Goal: Book appointment/travel/reservation

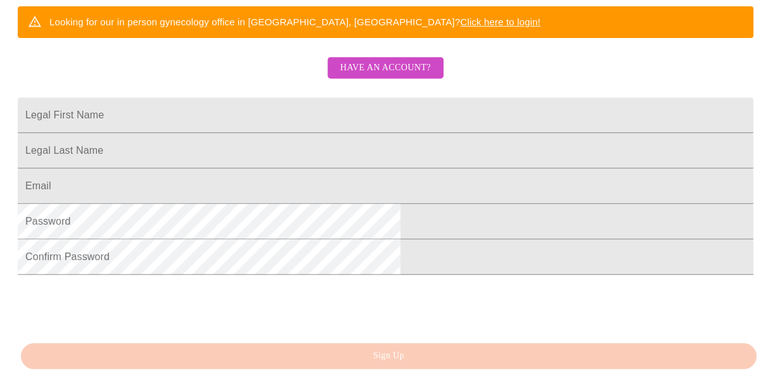
scroll to position [124, 0]
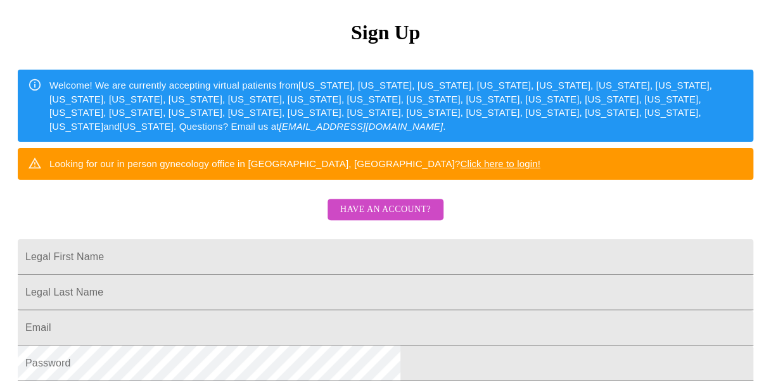
click at [524, 169] on link "Click here to login!" at bounding box center [500, 163] width 80 height 11
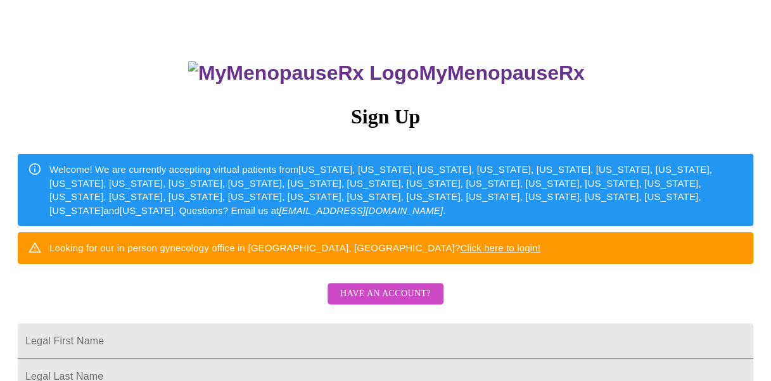
scroll to position [293, 0]
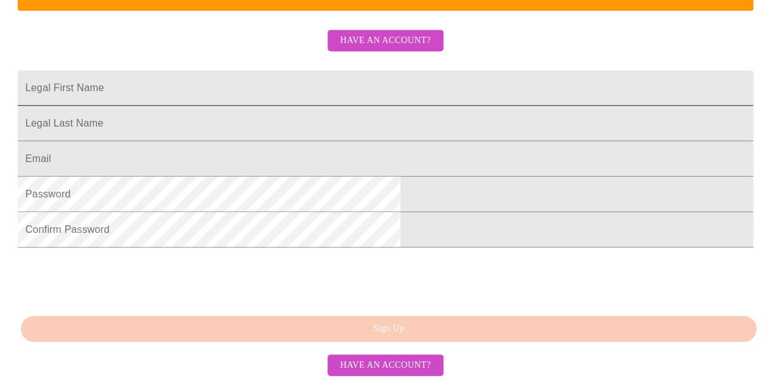
click at [358, 106] on input "Legal First Name" at bounding box center [385, 87] width 735 height 35
type input "[PERSON_NAME]"
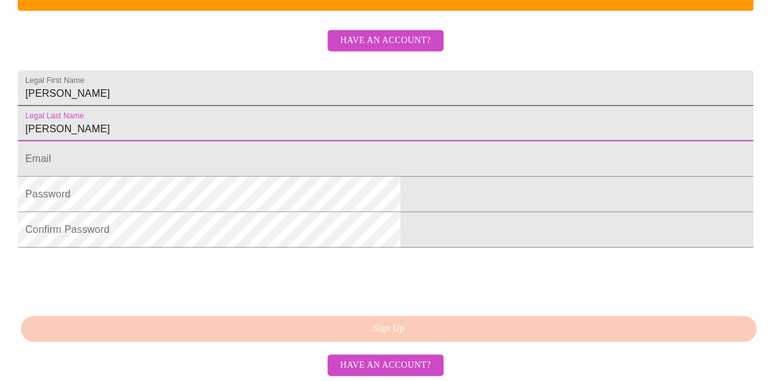
type input "[PERSON_NAME]"
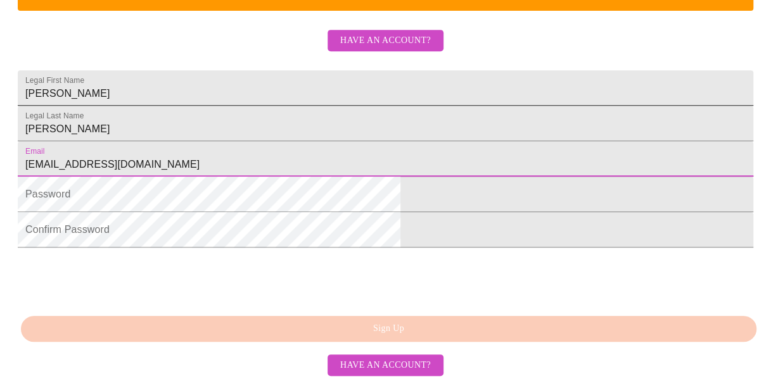
type input "[EMAIL_ADDRESS][DOMAIN_NAME]"
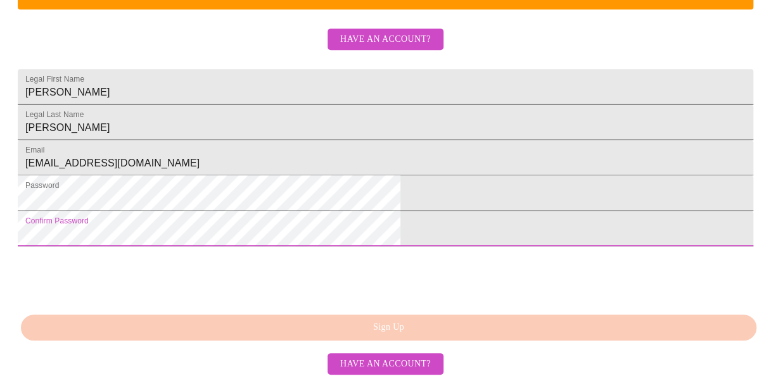
scroll to position [377, 0]
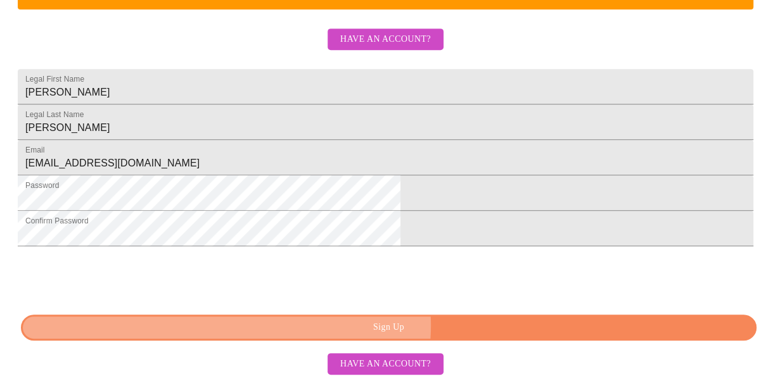
click at [401, 326] on span "Sign Up" at bounding box center [388, 328] width 706 height 16
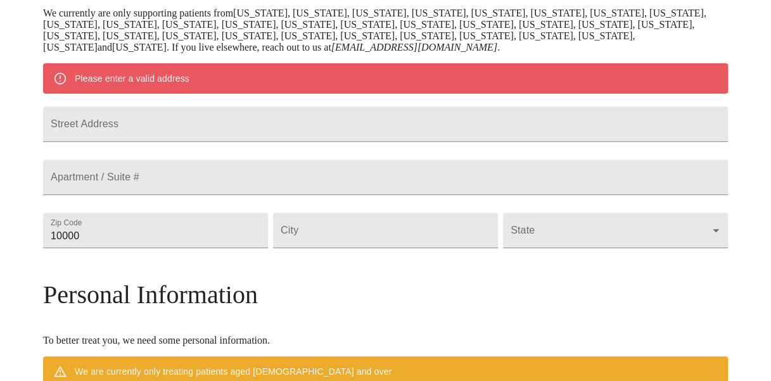
scroll to position [159, 0]
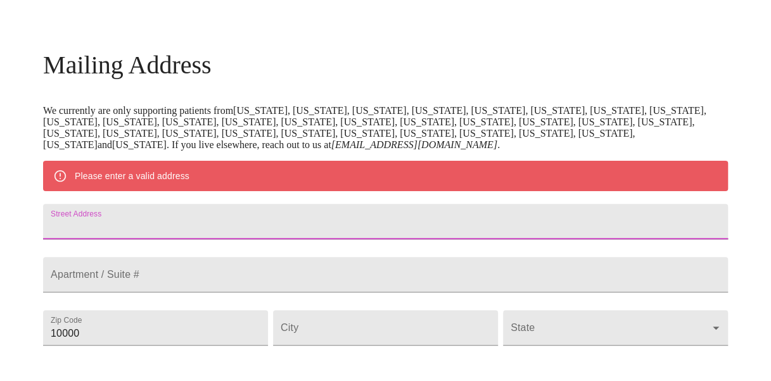
click at [210, 227] on input "Street Address" at bounding box center [385, 221] width 684 height 35
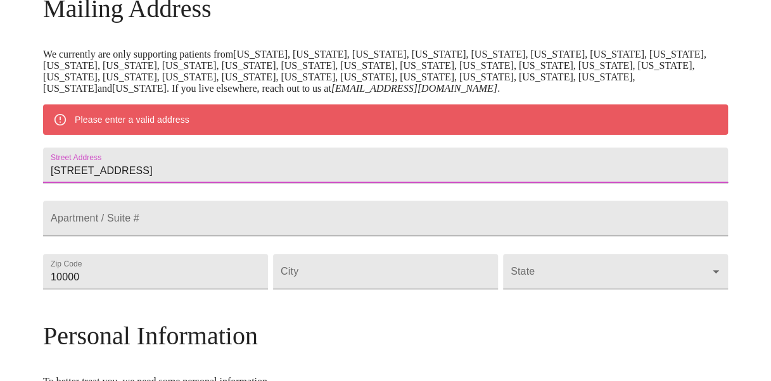
scroll to position [227, 0]
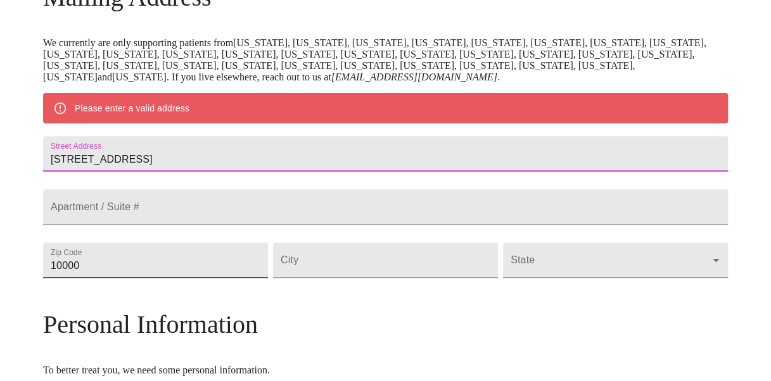
type input "[STREET_ADDRESS]"
click at [180, 278] on input "10000" at bounding box center [155, 259] width 225 height 35
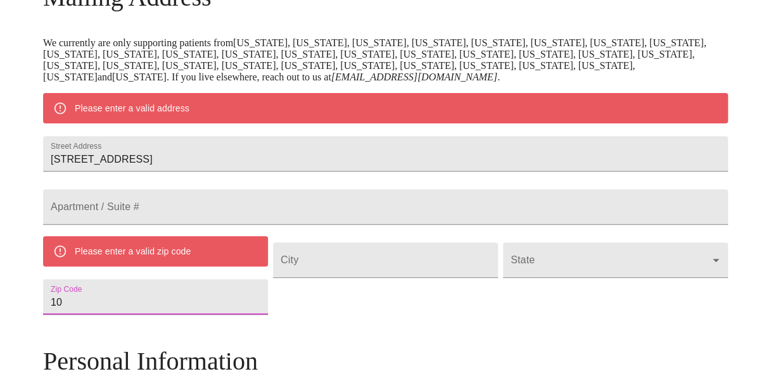
type input "1"
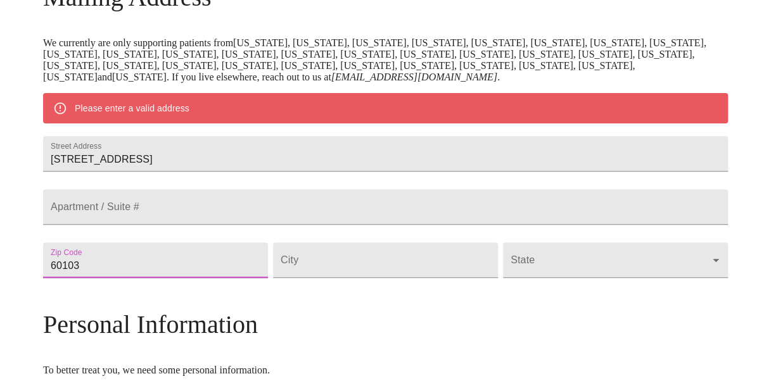
type input "60103"
type input "[PERSON_NAME]"
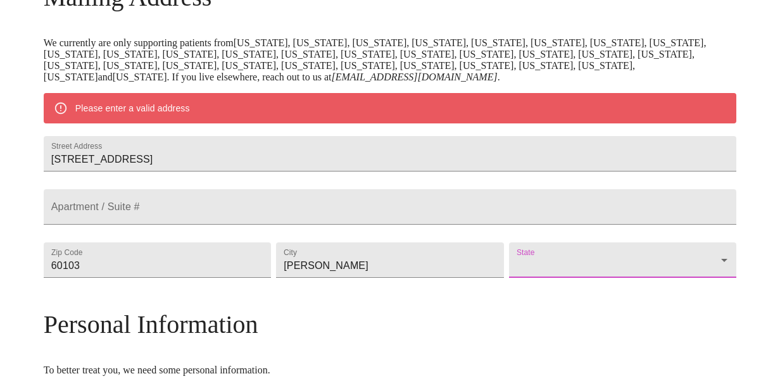
click at [515, 305] on body "MyMenopauseRx Welcome to MyMenopauseRx Since it's your first time here, you'll …" at bounding box center [390, 277] width 770 height 998
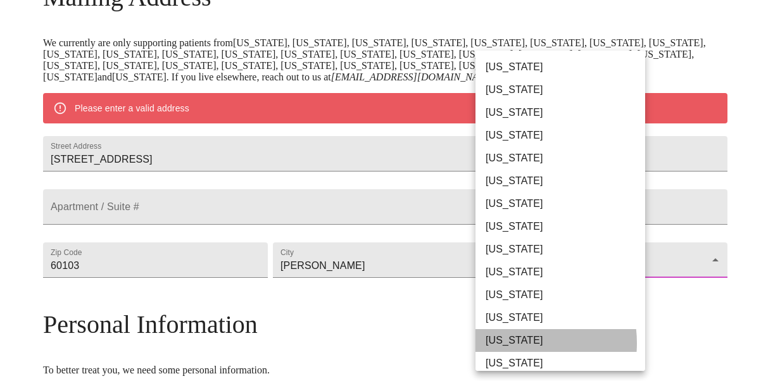
click at [508, 343] on li "[US_STATE]" at bounding box center [564, 340] width 179 height 23
type input "[US_STATE]"
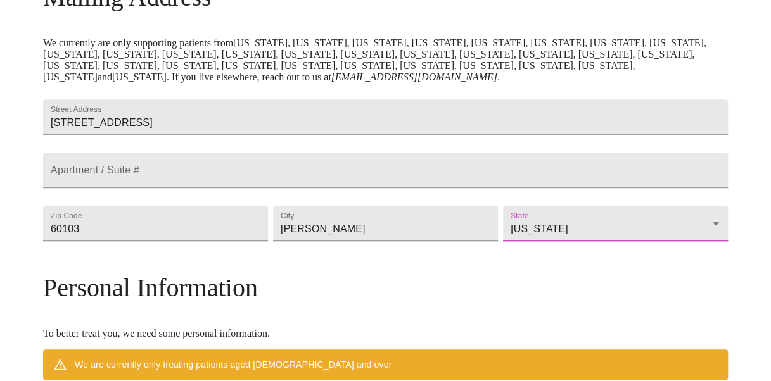
click at [617, 311] on div "Mailing Address We currently are only supporting patients from [US_STATE], [US_…" at bounding box center [385, 361] width 684 height 758
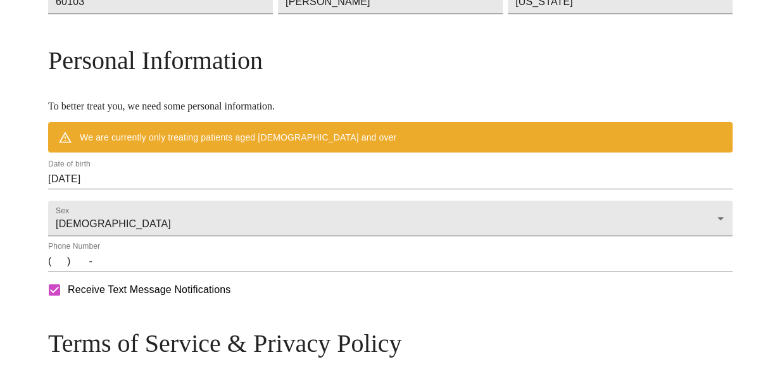
scroll to position [455, 0]
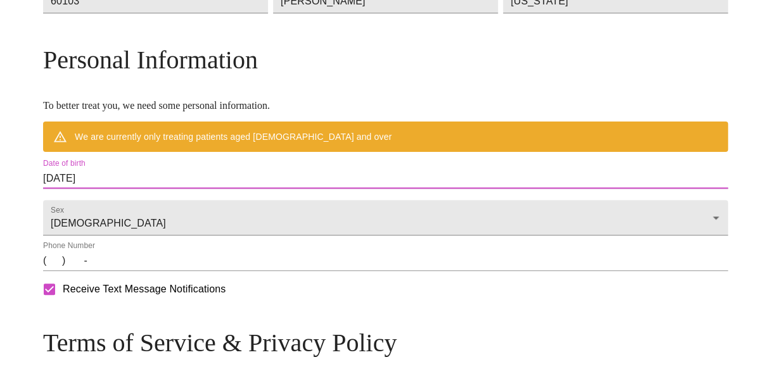
drag, startPoint x: 199, startPoint y: 203, endPoint x: 113, endPoint y: 207, distance: 86.2
click at [113, 207] on div "MyMenopauseRx Welcome to MyMenopauseRx Since it's your first time here, you'll …" at bounding box center [385, 31] width 684 height 962
drag, startPoint x: 113, startPoint y: 207, endPoint x: 157, endPoint y: 205, distance: 43.7
click at [157, 189] on input "[DATE]" at bounding box center [385, 178] width 684 height 20
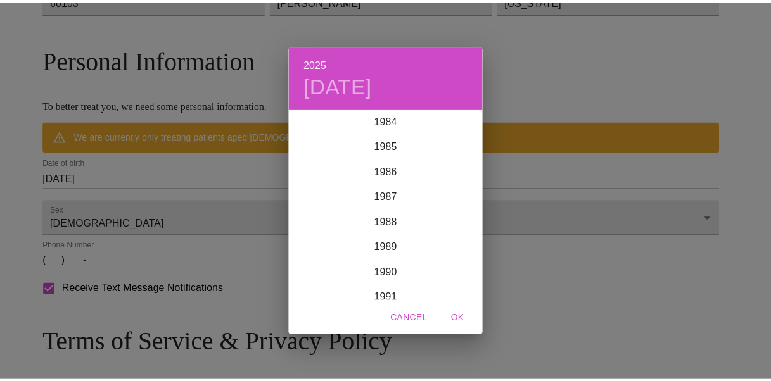
scroll to position [2135, 0]
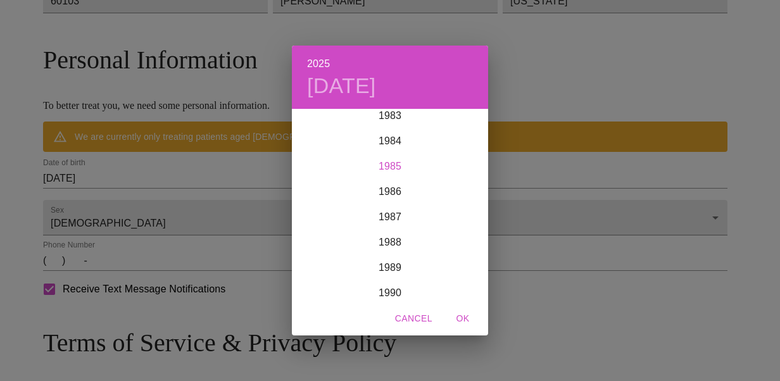
click at [397, 167] on div "1985" at bounding box center [390, 166] width 196 height 25
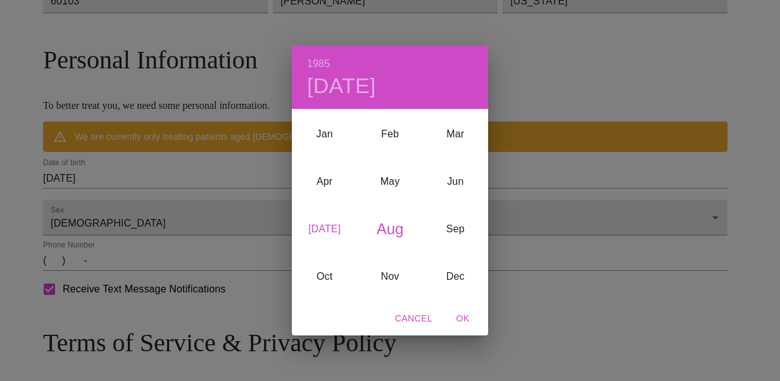
click at [332, 228] on div "[DATE]" at bounding box center [324, 229] width 65 height 47
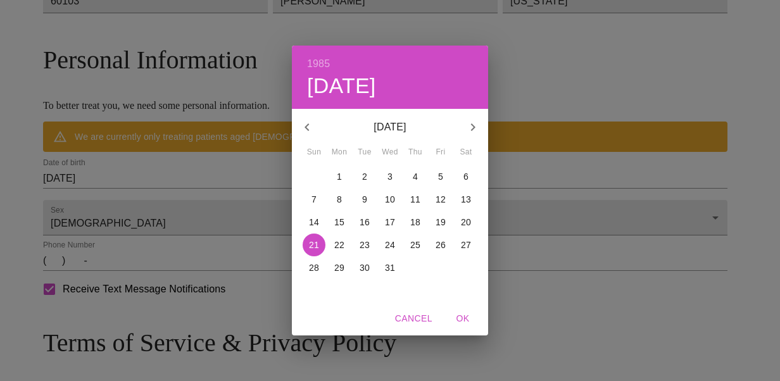
click at [462, 244] on p "27" at bounding box center [466, 245] width 10 height 13
click at [466, 319] on span "OK" at bounding box center [463, 319] width 30 height 16
type input "[DATE]"
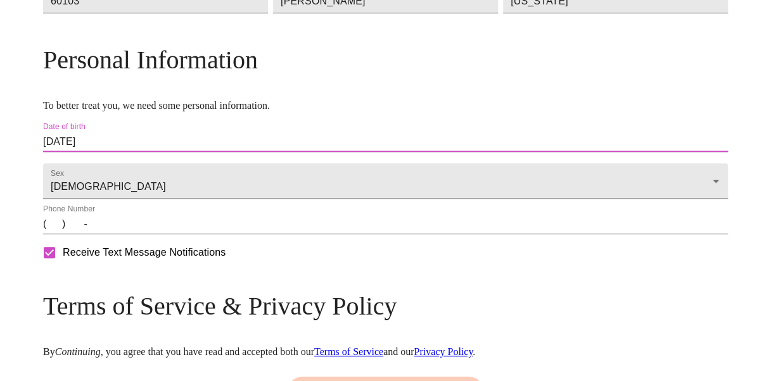
click at [132, 234] on input "(   )    -" at bounding box center [385, 224] width 684 height 20
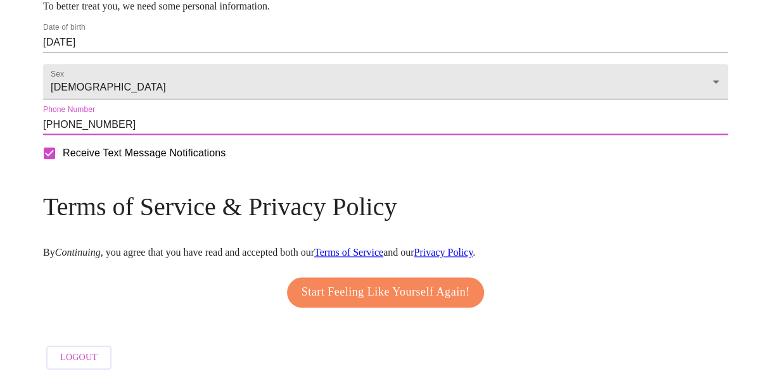
scroll to position [593, 0]
type input "[PHONE_NUMBER]"
click at [374, 288] on span "Start Feeling Like Yourself Again!" at bounding box center [385, 292] width 168 height 20
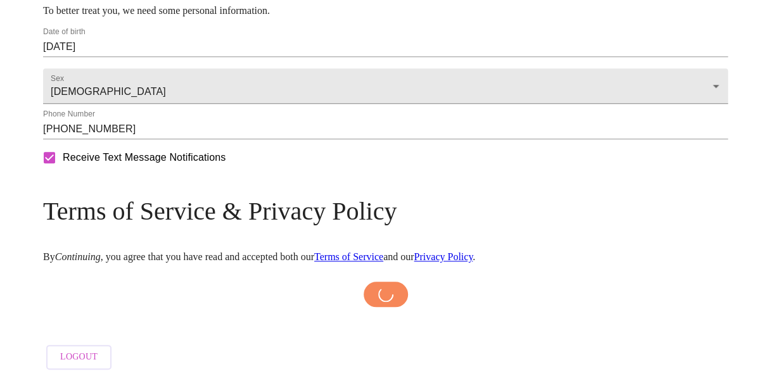
scroll to position [588, 0]
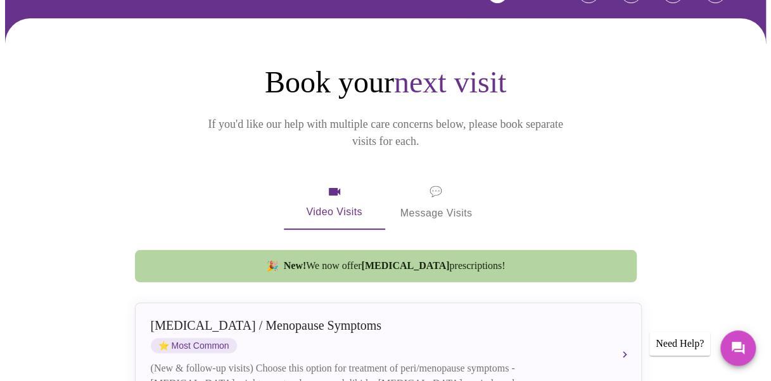
scroll to position [187, 0]
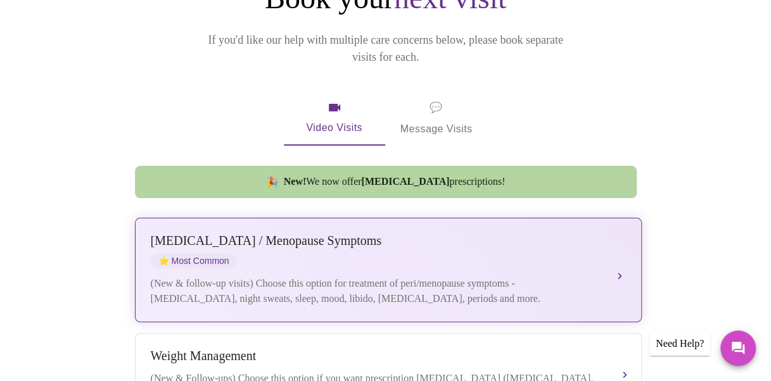
click at [381, 276] on div "(New & follow-up visits) Choose this option for treatment of peri/menopause sym…" at bounding box center [376, 291] width 450 height 30
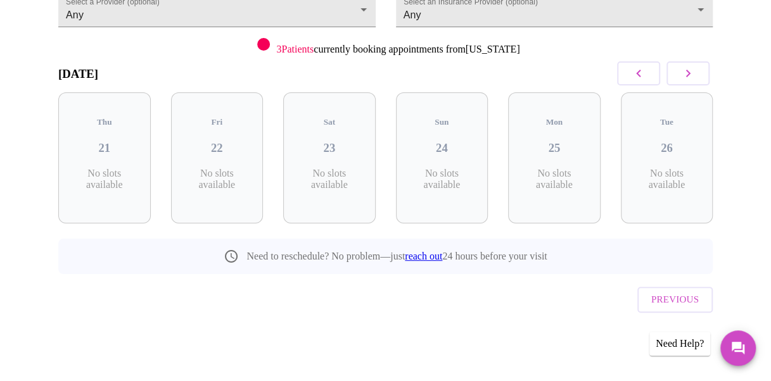
scroll to position [134, 0]
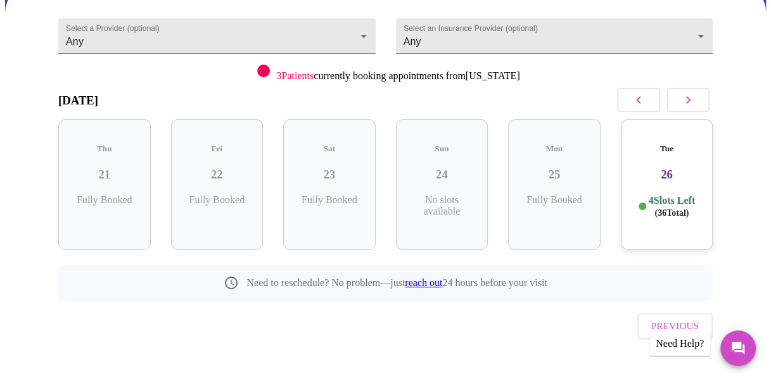
click at [685, 168] on h3 "26" at bounding box center [667, 175] width 72 height 14
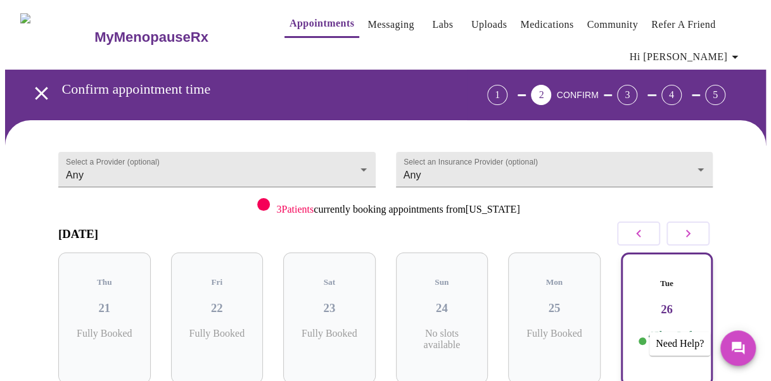
scroll to position [0, 0]
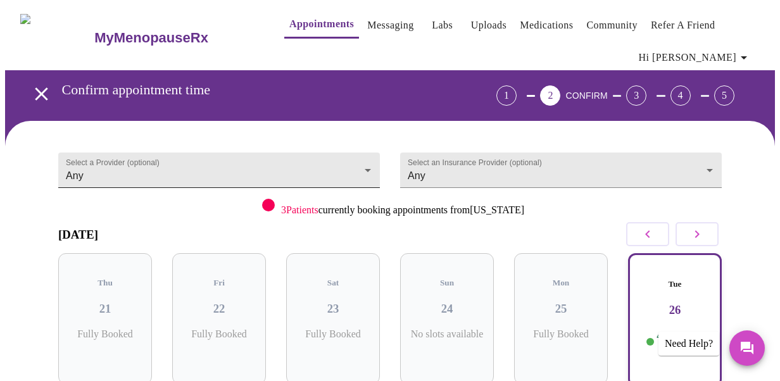
click at [328, 173] on body "MyMenopauseRx Appointments Messaging Labs Uploads Medications Community Refer a…" at bounding box center [390, 332] width 770 height 655
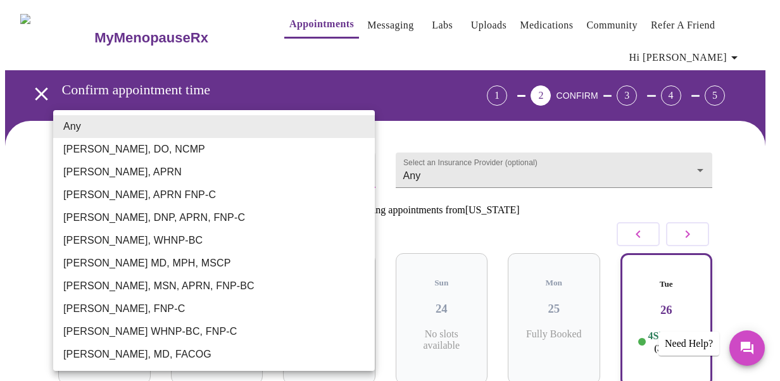
click at [579, 165] on div at bounding box center [390, 190] width 780 height 381
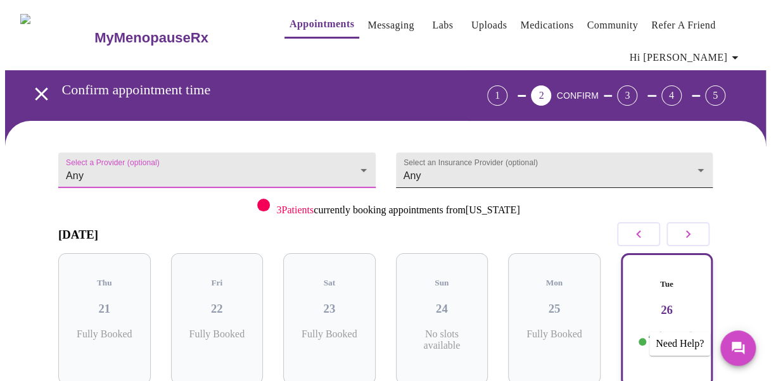
click at [504, 173] on body "MyMenopauseRx Appointments Messaging Labs Uploads Medications Community Refer a…" at bounding box center [385, 332] width 760 height 655
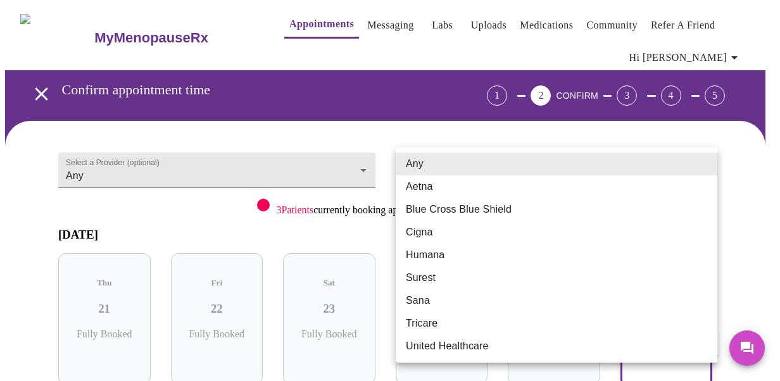
click at [504, 206] on li "Blue Cross Blue Shield" at bounding box center [557, 209] width 322 height 23
type input "Blue Cross Blue Shield"
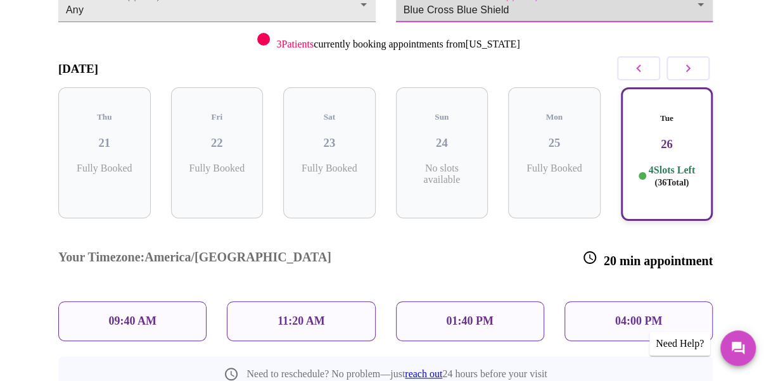
scroll to position [168, 0]
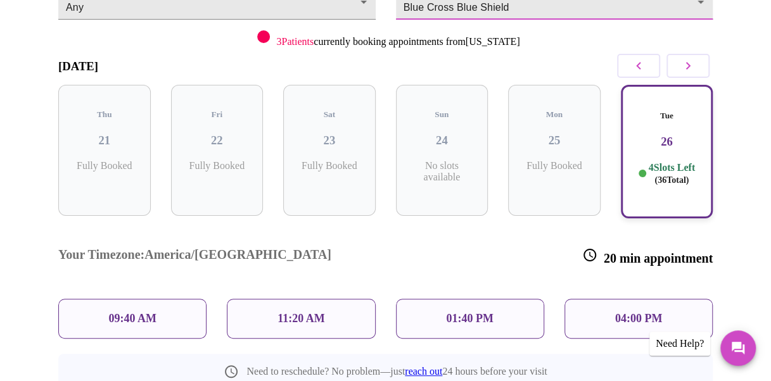
click at [689, 68] on icon "button" at bounding box center [687, 65] width 15 height 15
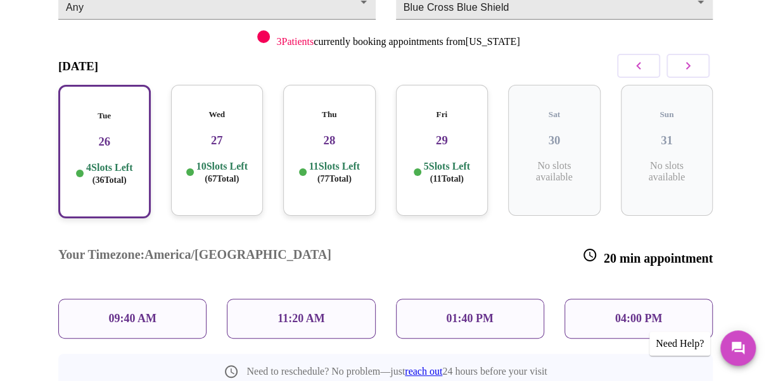
click at [337, 137] on div "Thu 28 11 Slots Left ( 77 Total)" at bounding box center [329, 150] width 92 height 131
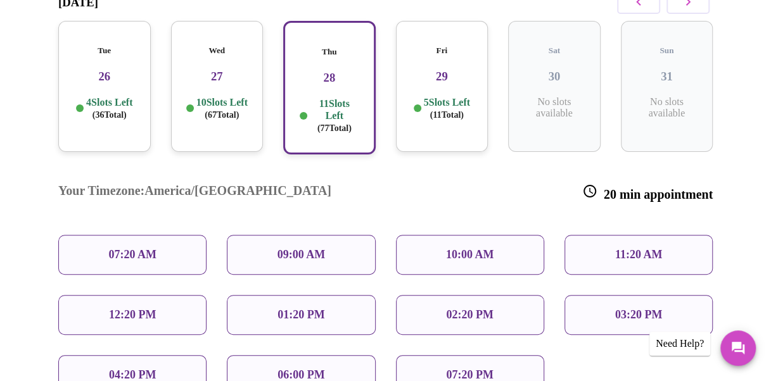
scroll to position [253, 0]
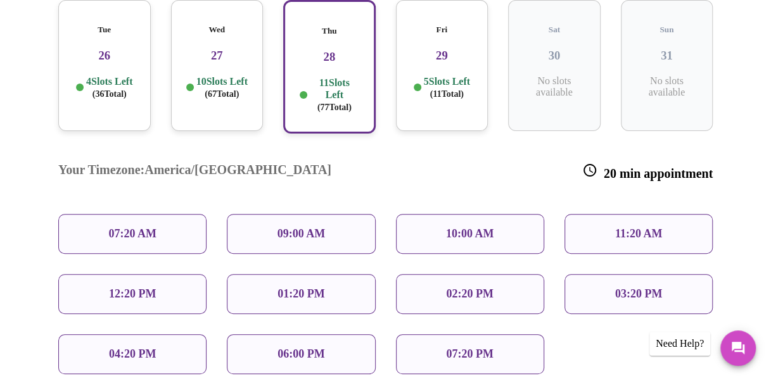
click at [323, 227] on p "09:00 AM" at bounding box center [301, 233] width 48 height 13
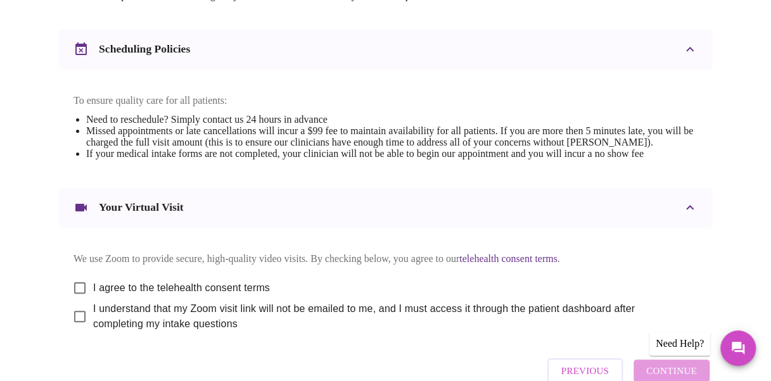
scroll to position [507, 0]
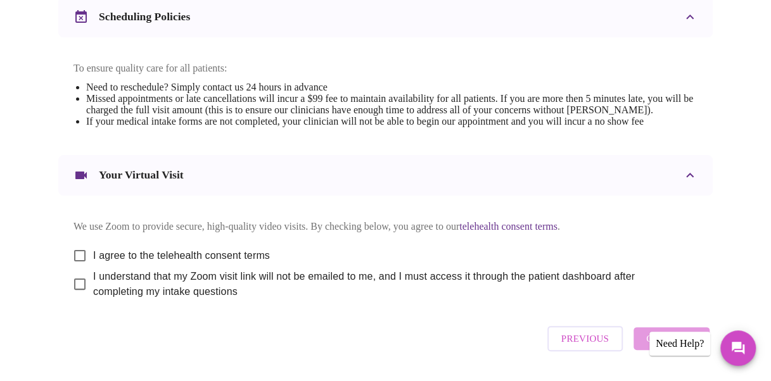
click at [73, 269] on input "I agree to the telehealth consent terms" at bounding box center [79, 255] width 27 height 27
checkbox input "true"
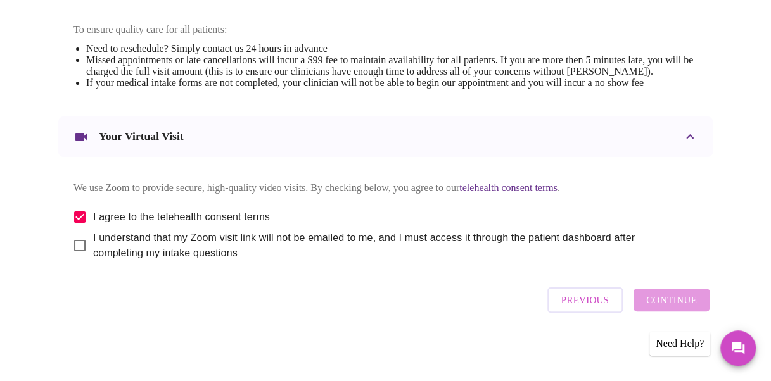
scroll to position [573, 0]
click at [74, 248] on input "I understand that my Zoom visit link will not be emailed to me, and I must acce…" at bounding box center [79, 245] width 27 height 27
checkbox input "true"
click at [677, 306] on span "Continue" at bounding box center [671, 300] width 51 height 16
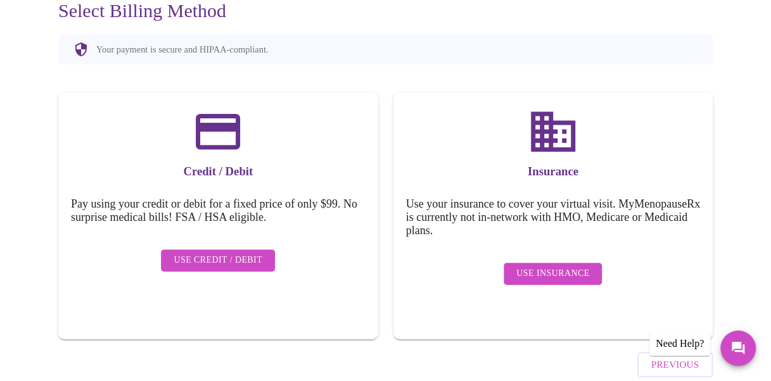
scroll to position [175, 0]
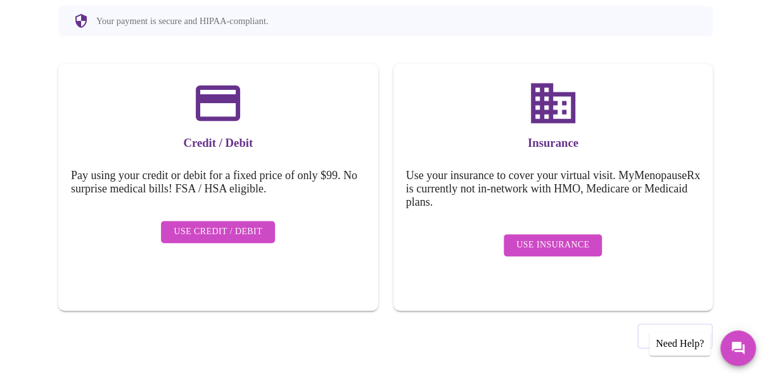
click at [683, 328] on span "Previous" at bounding box center [674, 336] width 47 height 16
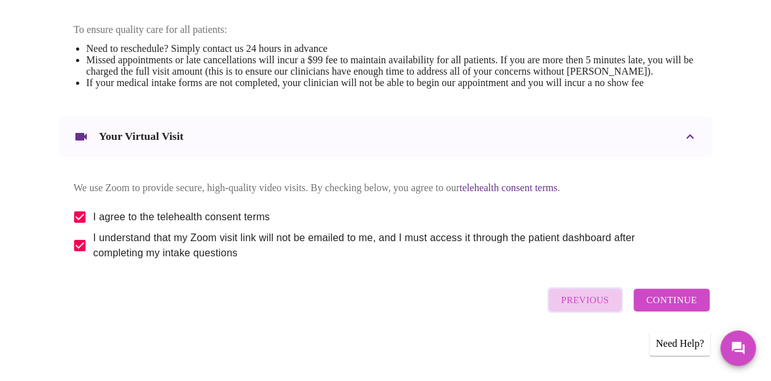
click at [596, 308] on span "Previous" at bounding box center [584, 300] width 47 height 16
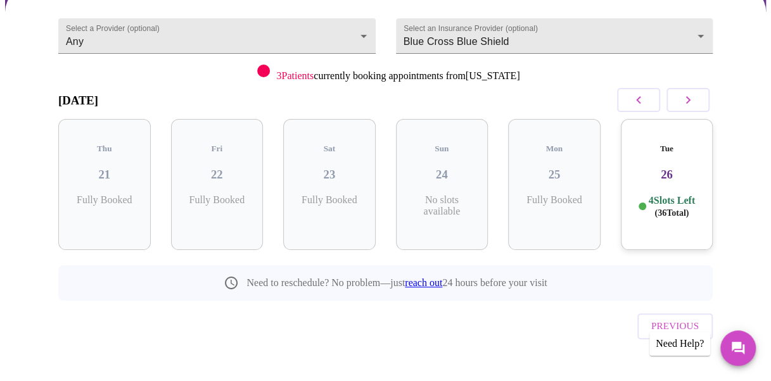
click at [677, 318] on span "Previous" at bounding box center [674, 326] width 47 height 16
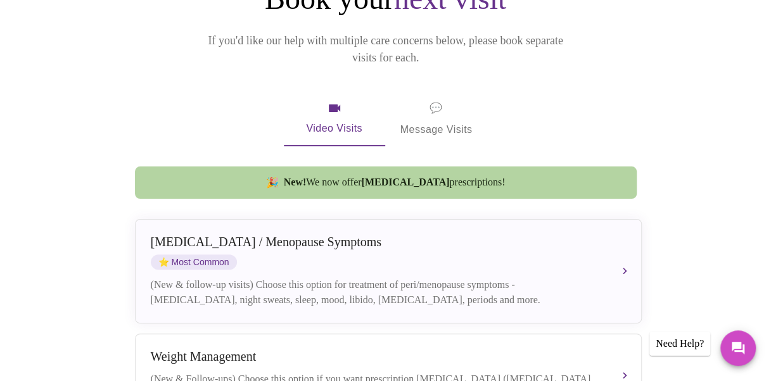
scroll to position [0, 0]
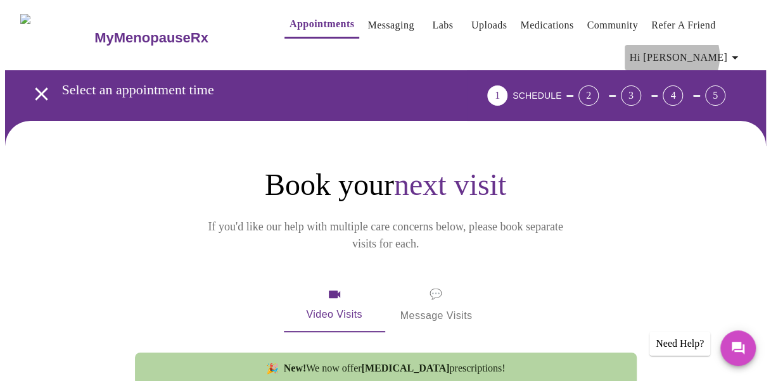
click at [724, 51] on span "Hi [PERSON_NAME]" at bounding box center [685, 58] width 113 height 18
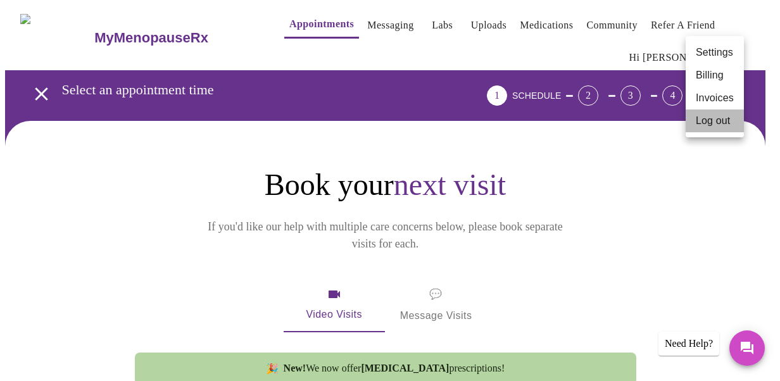
click at [723, 123] on li "Log out" at bounding box center [715, 121] width 58 height 23
